Goal: Book appointment/travel/reservation

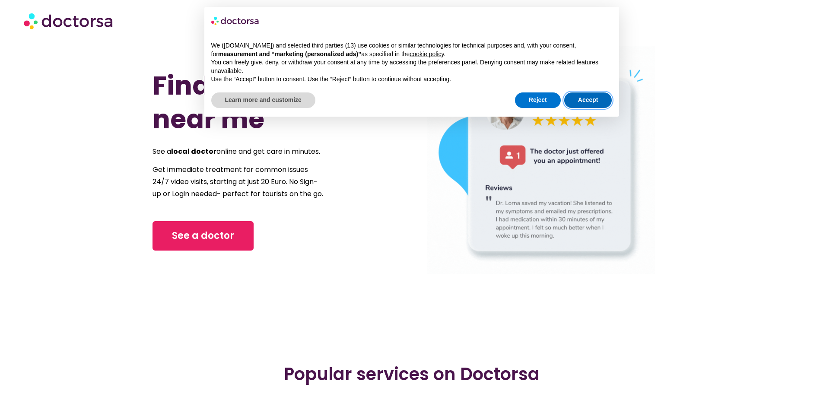
click at [575, 99] on button "Accept" at bounding box center [588, 100] width 48 height 16
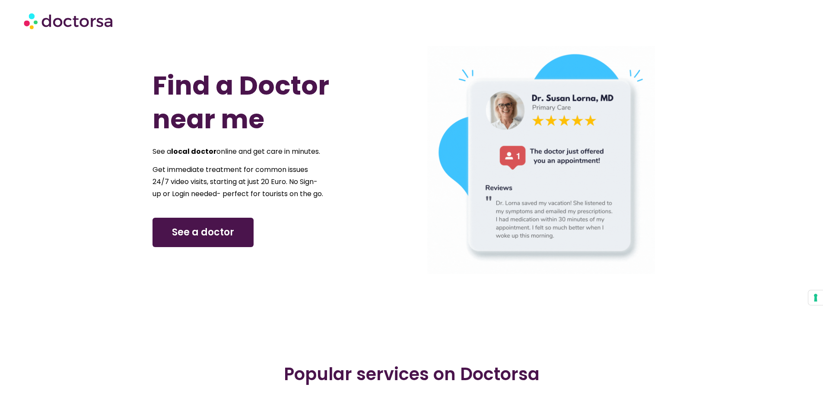
click at [215, 239] on span "See a doctor" at bounding box center [203, 233] width 62 height 14
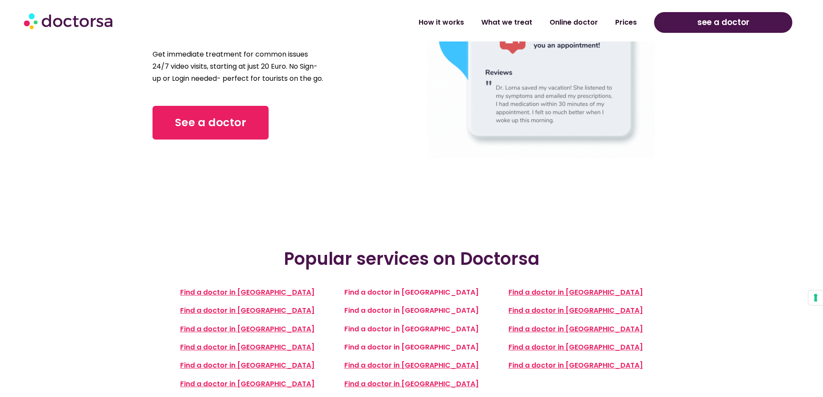
scroll to position [173, 0]
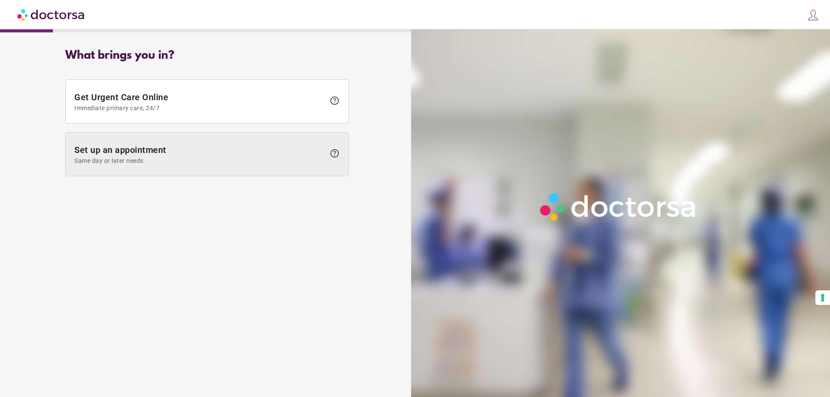
click at [143, 147] on span "Set up an appointment Same day or later needs" at bounding box center [199, 154] width 251 height 19
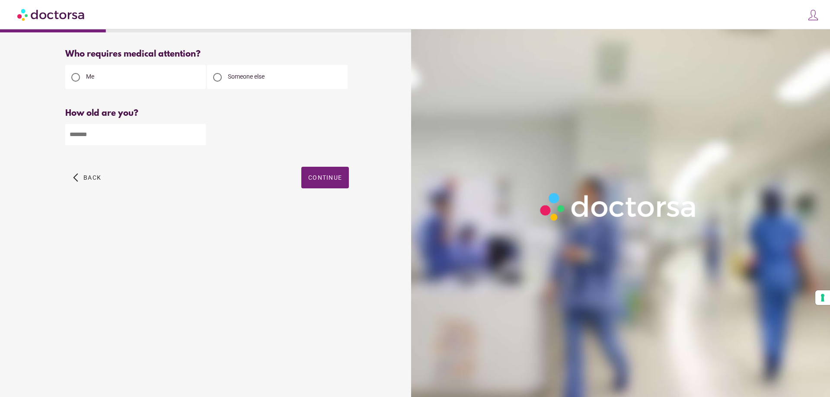
click at [219, 76] on div at bounding box center [217, 77] width 9 height 9
click at [81, 132] on input "number" at bounding box center [135, 134] width 140 height 21
type input "*"
click at [327, 184] on span "button" at bounding box center [325, 178] width 48 height 22
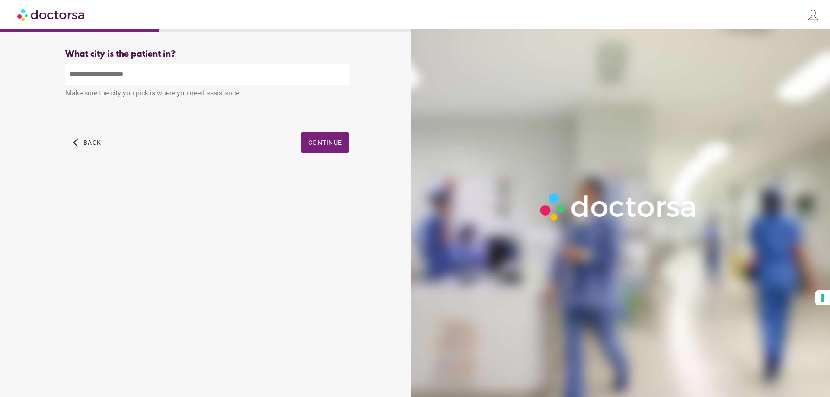
click at [139, 75] on input "text" at bounding box center [207, 74] width 284 height 21
click at [93, 96] on div "Temse , Belgium" at bounding box center [207, 94] width 283 height 17
type input "**********"
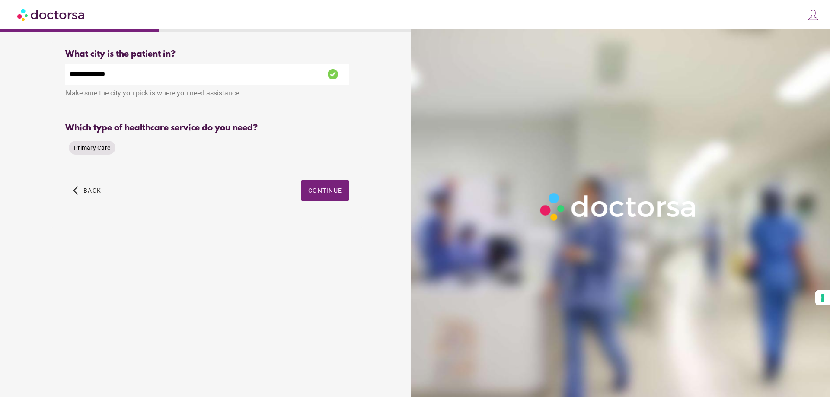
click at [85, 145] on span "Primary Care" at bounding box center [92, 147] width 36 height 9
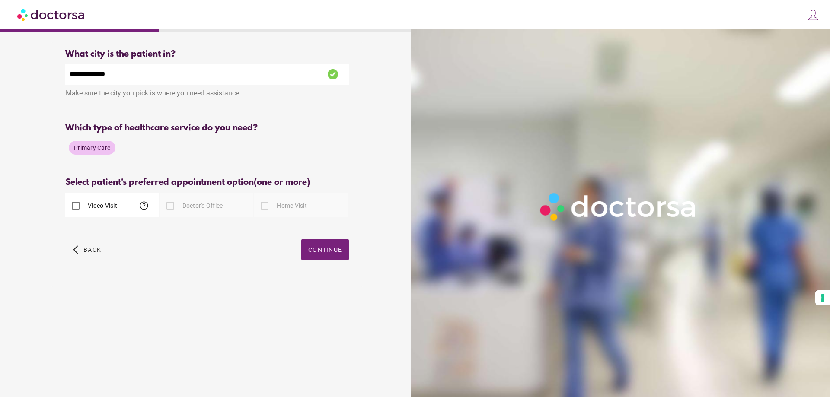
click at [173, 206] on div at bounding box center [170, 205] width 17 height 17
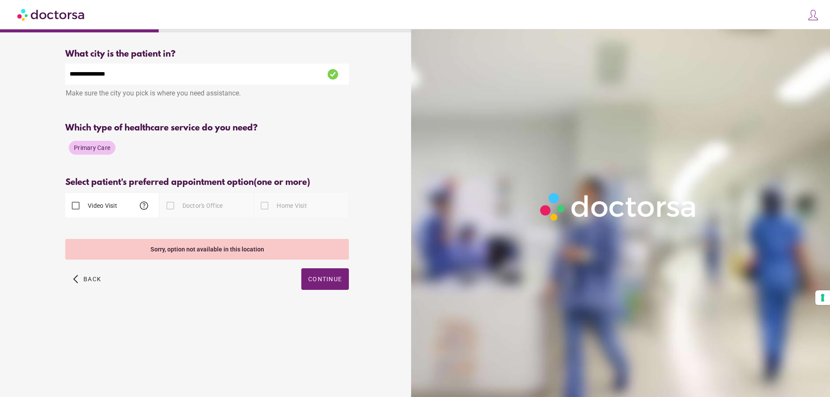
click at [210, 229] on div "Please select at least one type of appointment from the available options" at bounding box center [207, 225] width 284 height 11
click at [83, 150] on span "Primary Care" at bounding box center [92, 147] width 36 height 7
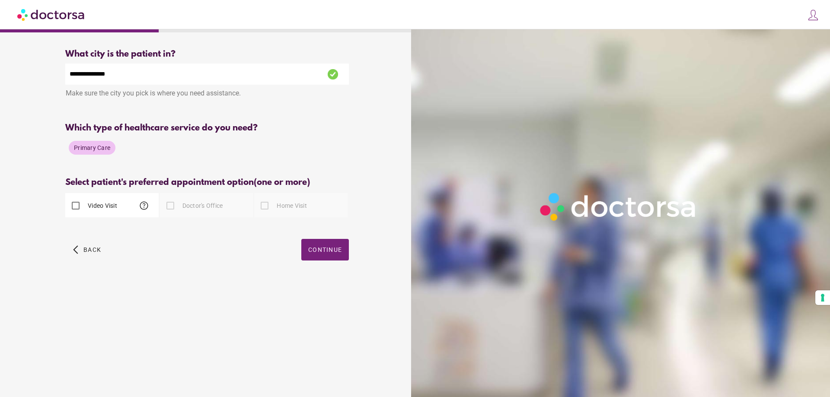
click at [84, 148] on span "Primary Care" at bounding box center [92, 147] width 36 height 7
click at [90, 148] on span "Primary Care" at bounding box center [92, 147] width 36 height 7
click at [91, 148] on span "Primary Care" at bounding box center [92, 147] width 36 height 7
click at [99, 149] on span "Primary Care" at bounding box center [92, 147] width 36 height 7
click at [86, 253] on span "Back" at bounding box center [92, 249] width 18 height 7
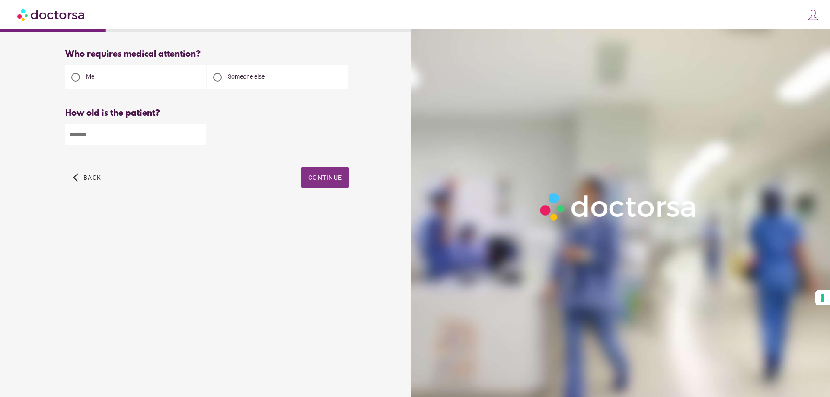
click at [321, 186] on span "button" at bounding box center [325, 178] width 48 height 22
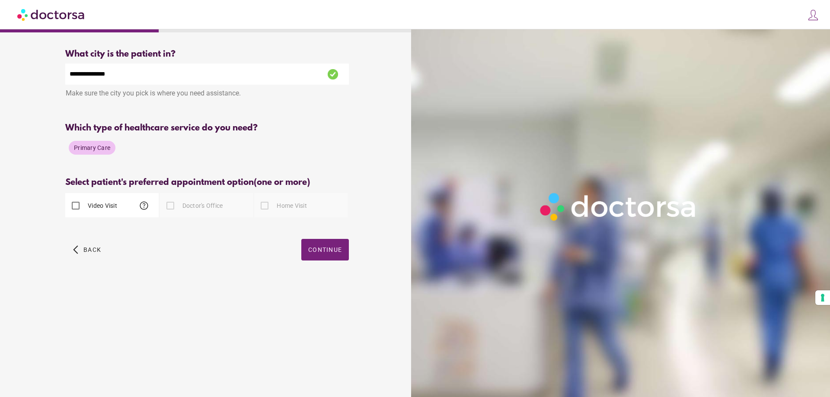
click at [92, 145] on span "Primary Care" at bounding box center [92, 147] width 36 height 9
click at [96, 150] on span "Primary Care" at bounding box center [92, 147] width 36 height 7
click at [97, 150] on span "Primary Care" at bounding box center [92, 147] width 36 height 7
click at [301, 249] on div "arrow_back_ios Back Continue" at bounding box center [207, 256] width 284 height 35
click at [319, 250] on span "Continue" at bounding box center [325, 249] width 34 height 7
